Goal: Information Seeking & Learning: Learn about a topic

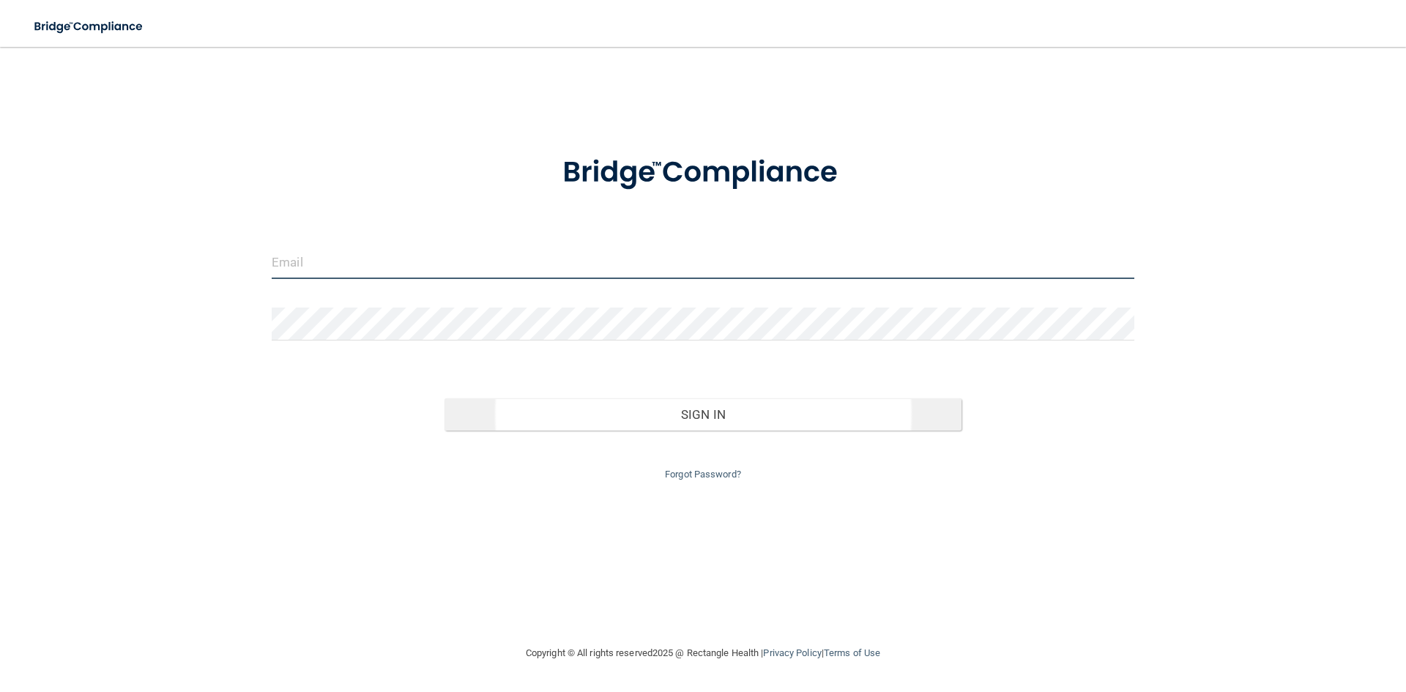
type input "[EMAIL_ADDRESS][DOMAIN_NAME]"
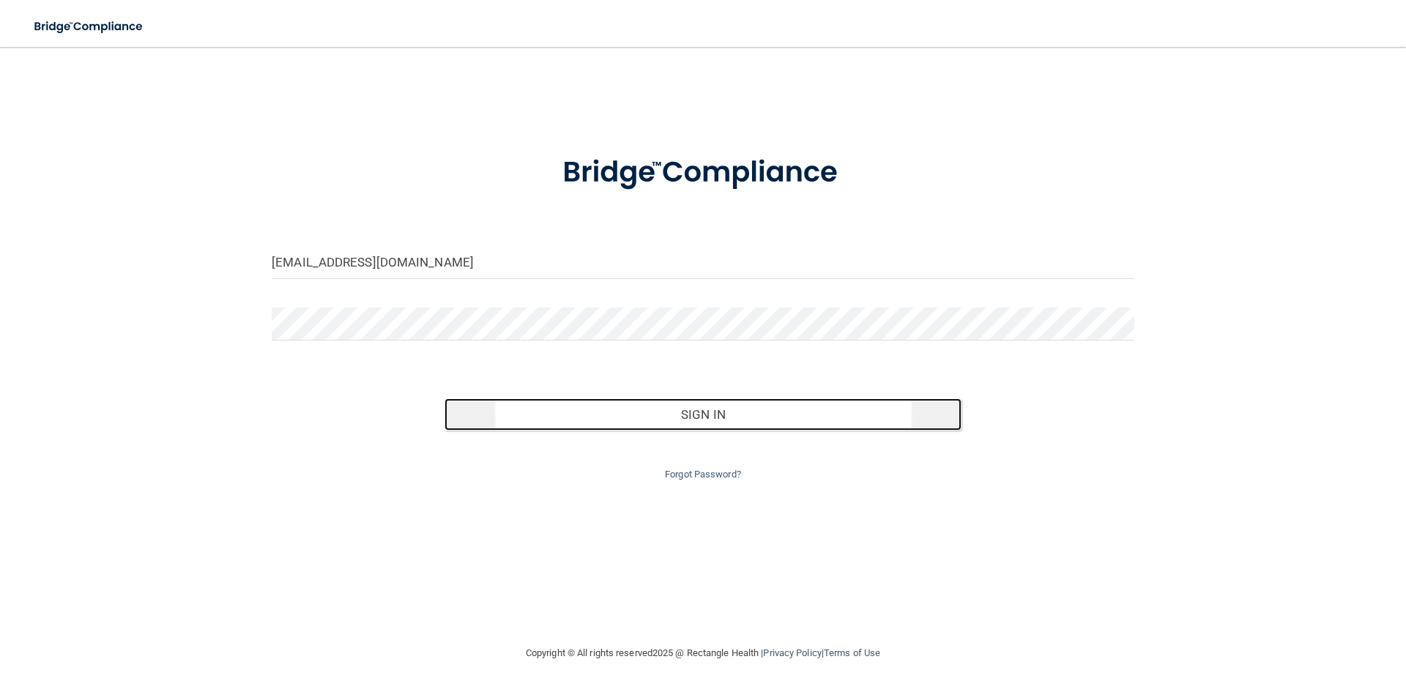
click at [754, 408] on button "Sign In" at bounding box center [703, 414] width 518 height 32
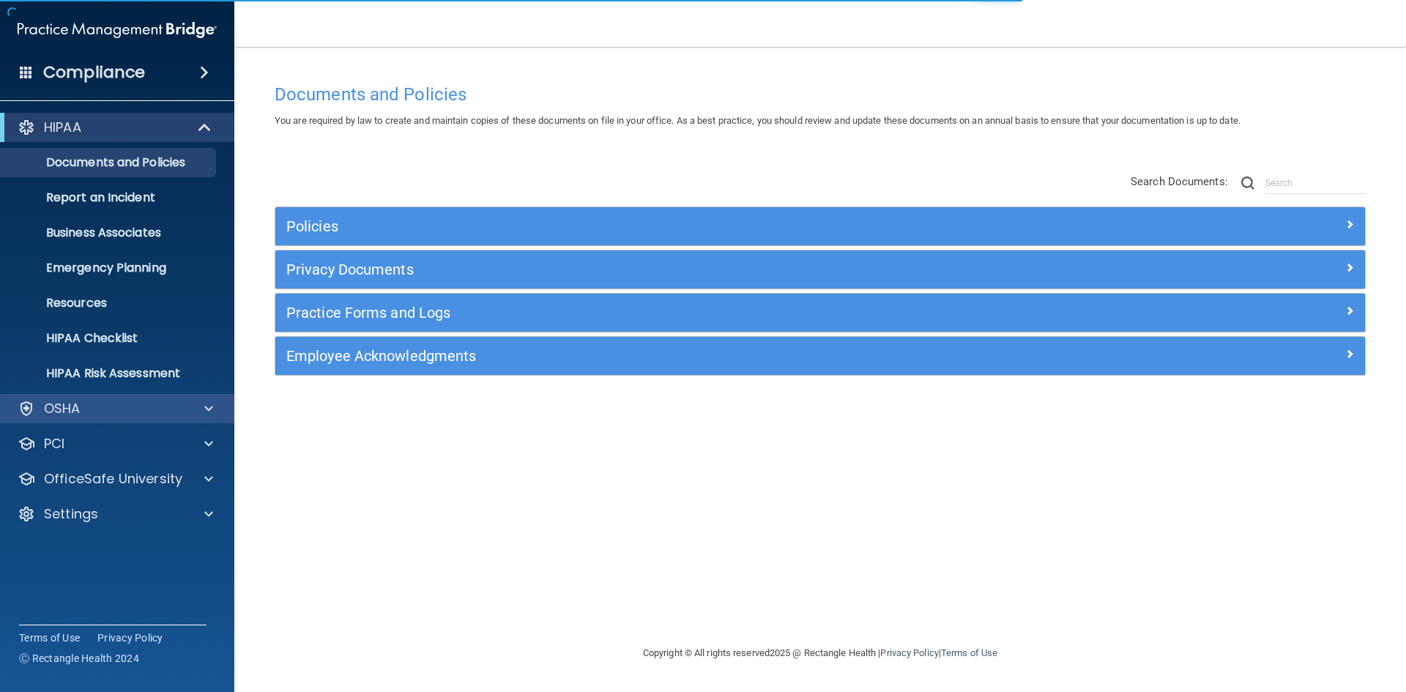
click at [90, 420] on div "OSHA" at bounding box center [117, 408] width 235 height 29
click at [204, 414] on span at bounding box center [208, 409] width 9 height 18
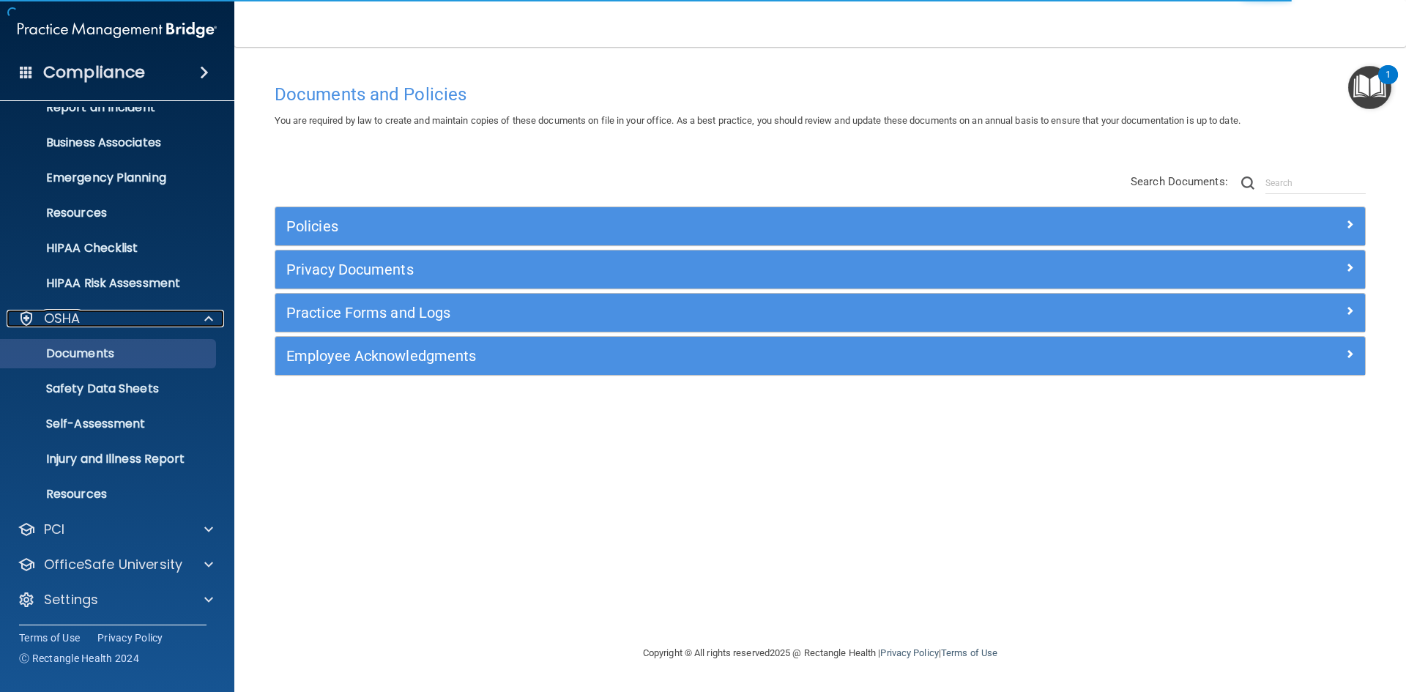
scroll to position [92, 0]
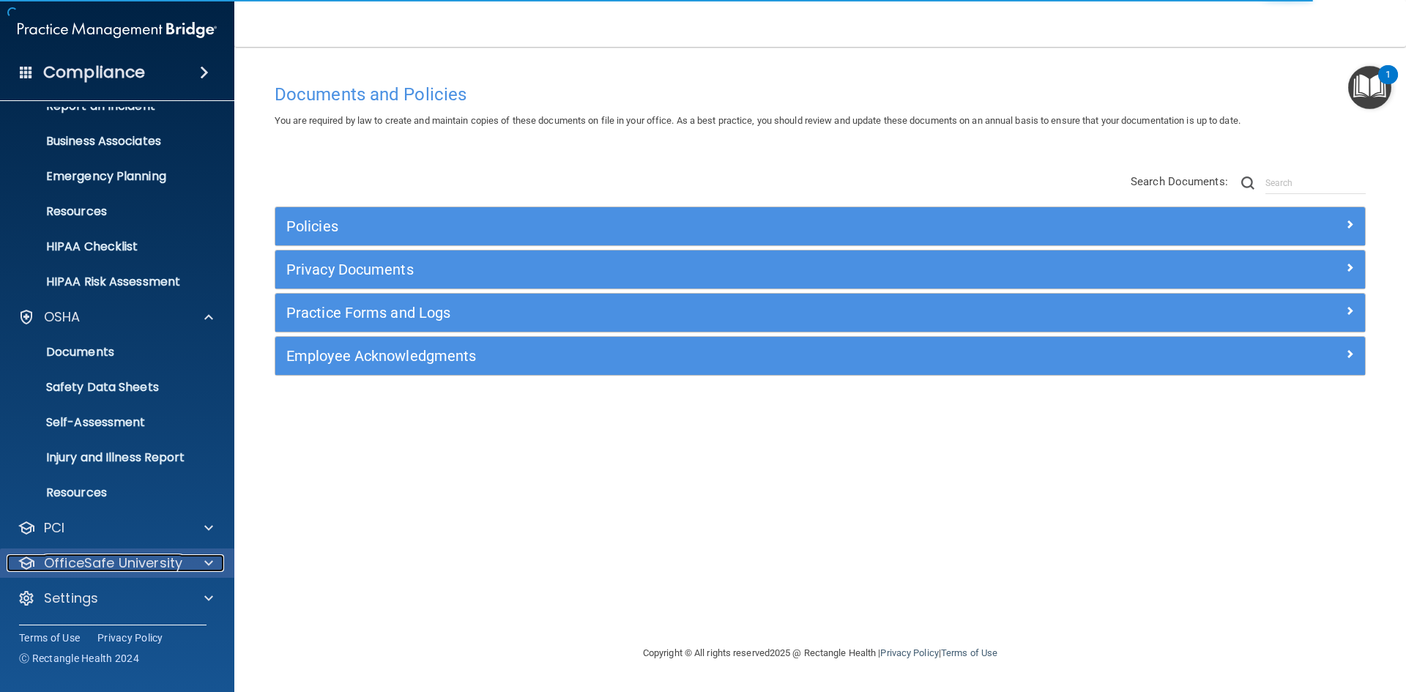
click at [204, 564] on div at bounding box center [206, 563] width 37 height 18
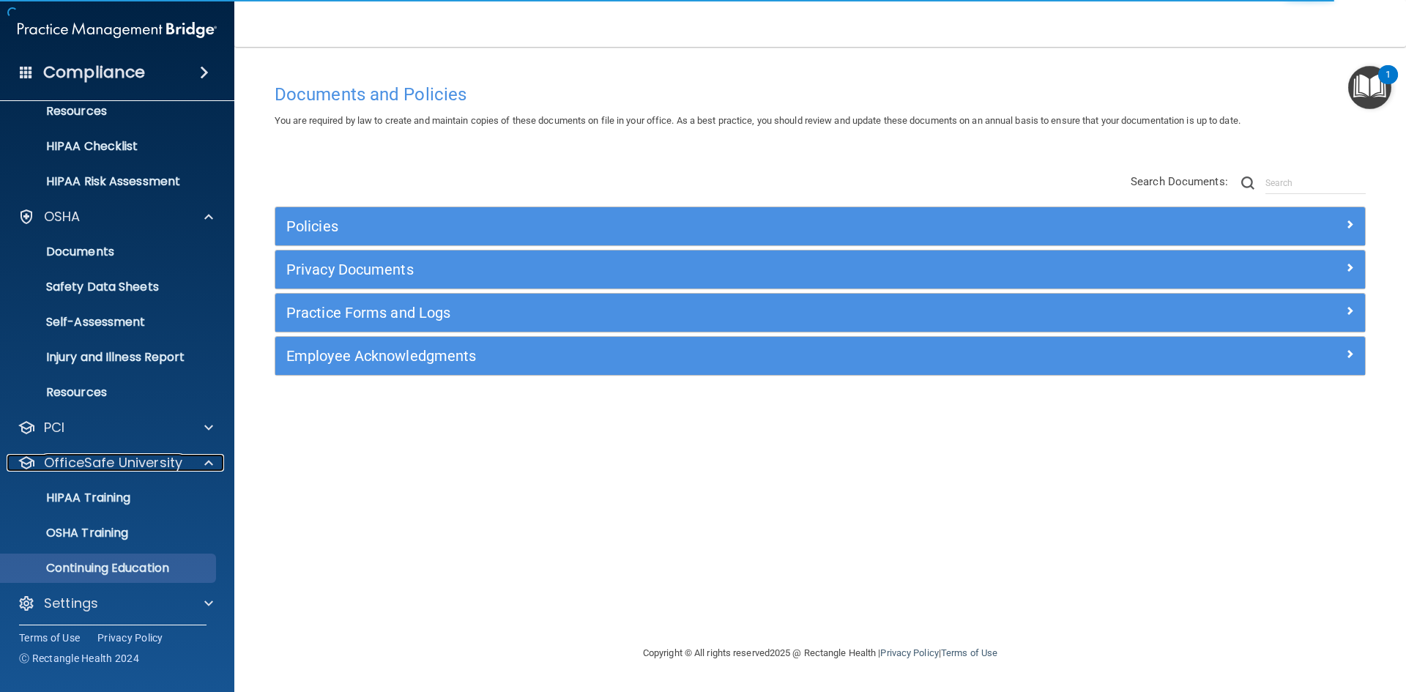
scroll to position [197, 0]
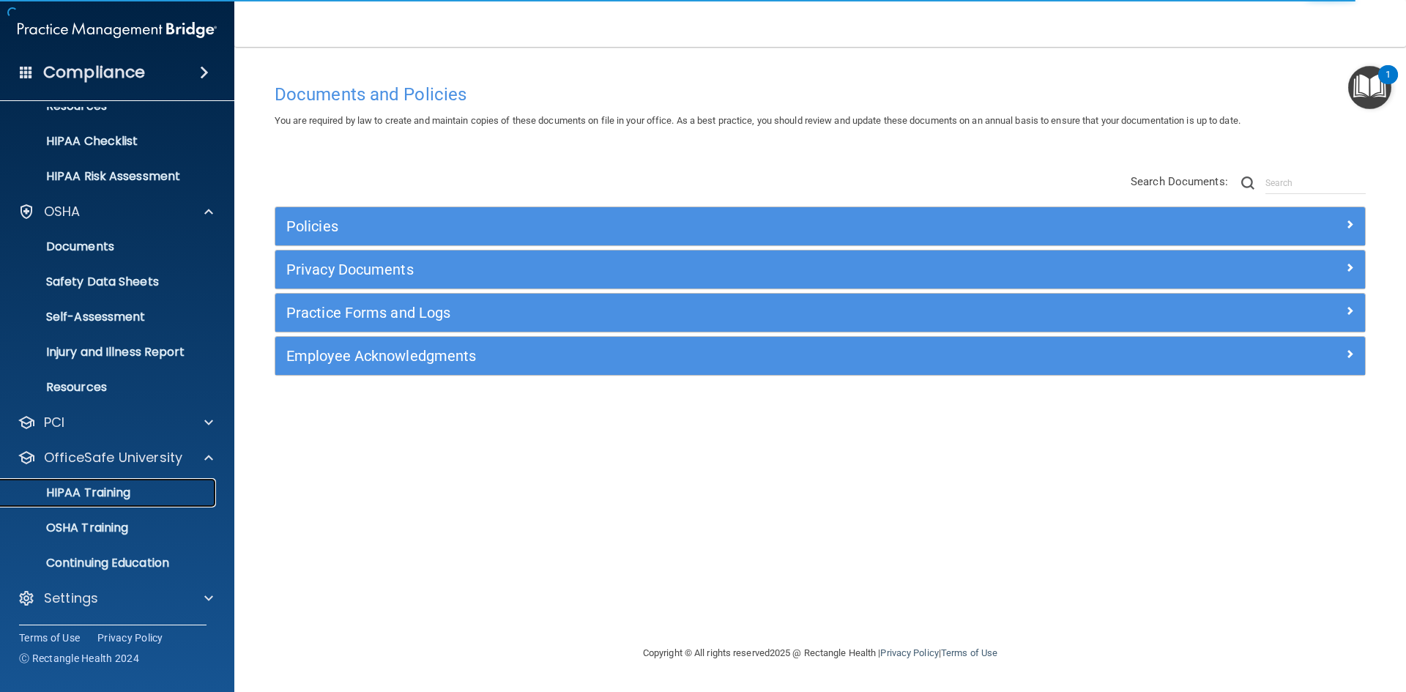
click at [116, 499] on p "HIPAA Training" at bounding box center [70, 492] width 121 height 15
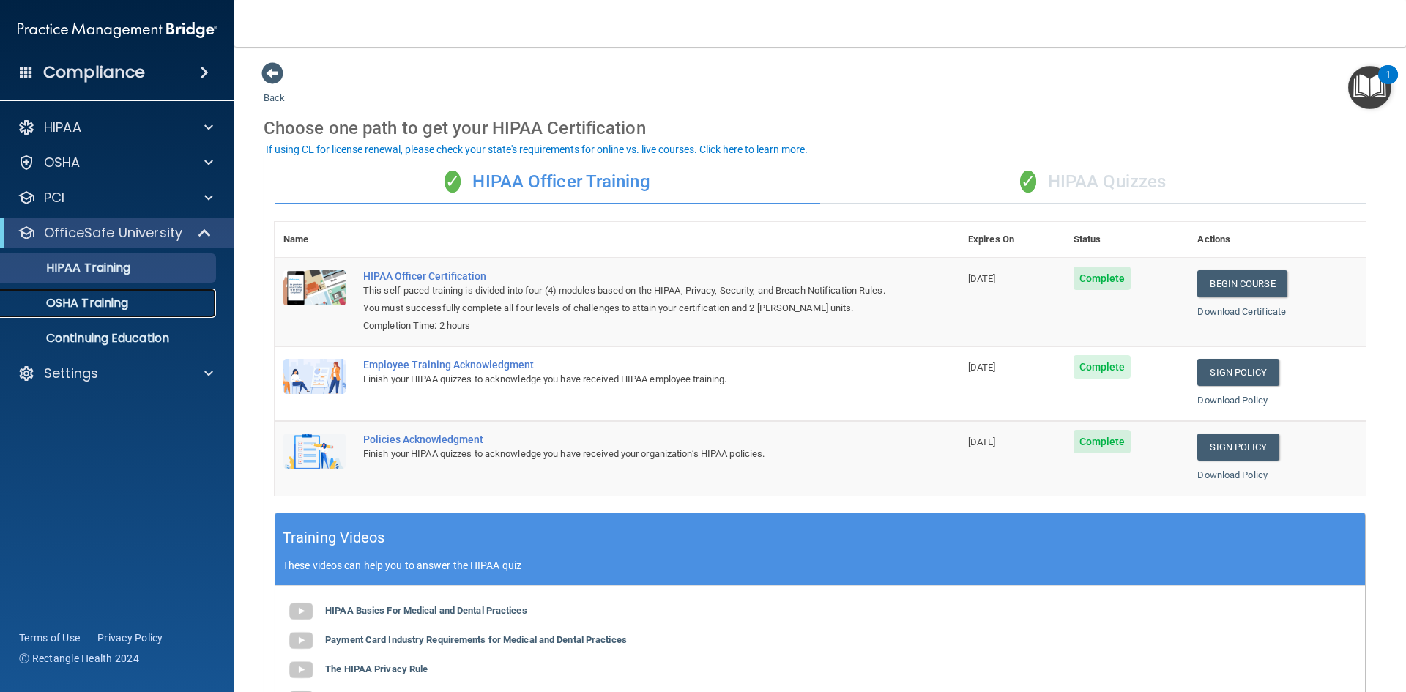
click at [104, 313] on link "OSHA Training" at bounding box center [100, 302] width 231 height 29
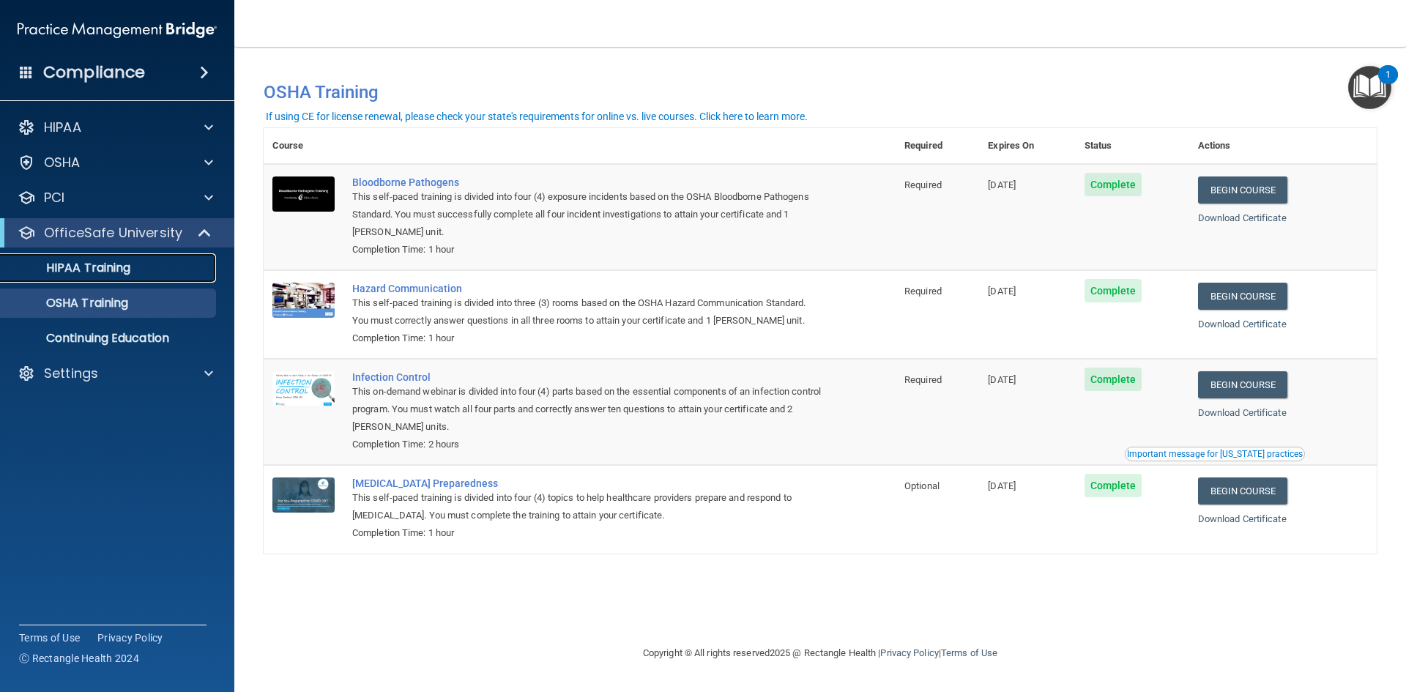
click at [122, 268] on p "HIPAA Training" at bounding box center [70, 268] width 121 height 15
